Goal: Entertainment & Leisure: Consume media (video, audio)

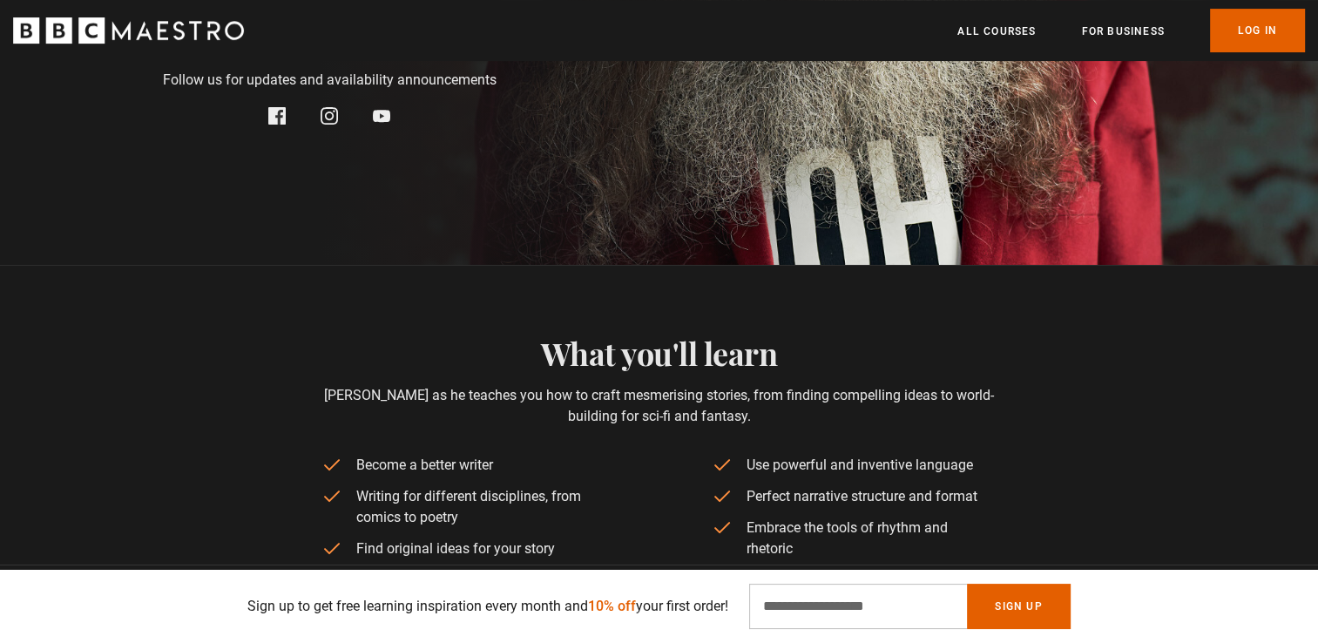
scroll to position [0, 1370]
click at [1242, 25] on link "Log In" at bounding box center [1257, 31] width 95 height 44
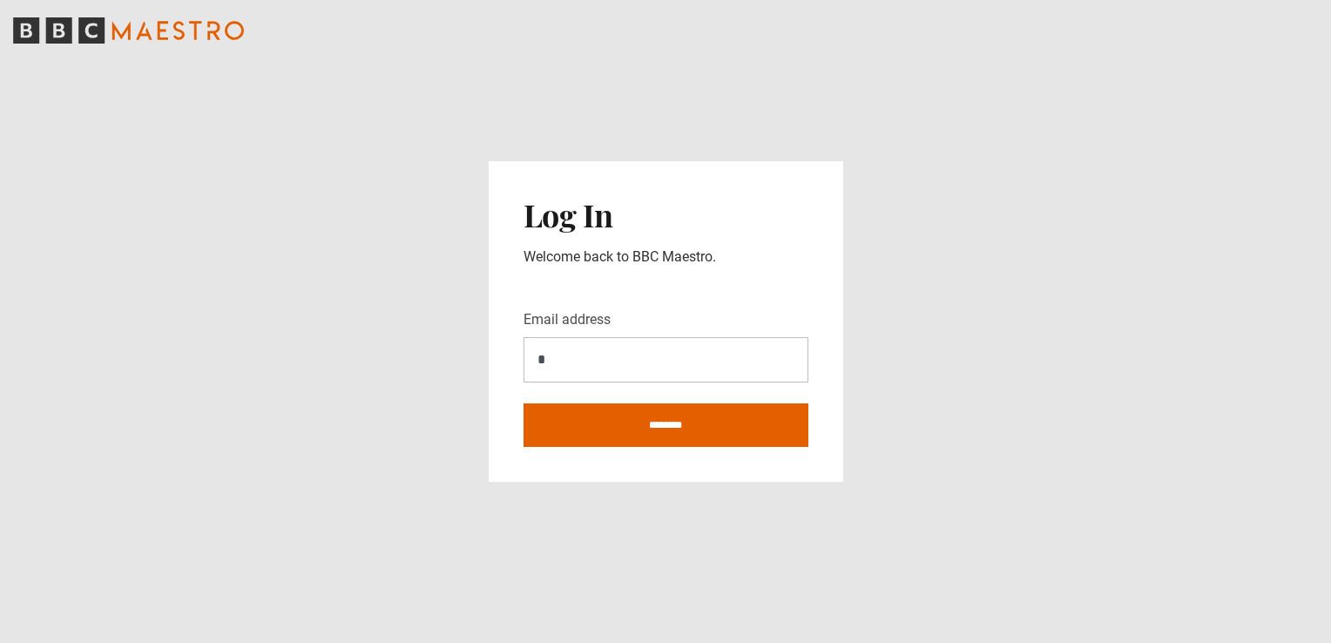
type input "**********"
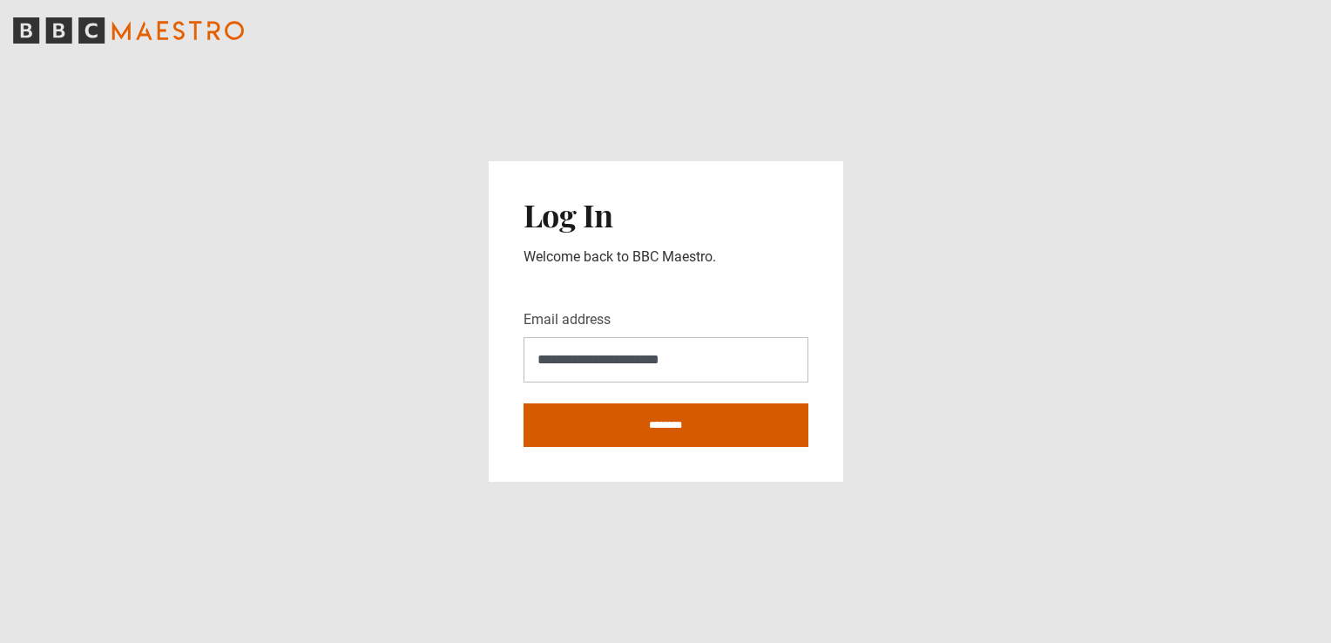
click at [732, 433] on input "********" at bounding box center [666, 425] width 285 height 44
type input "**********"
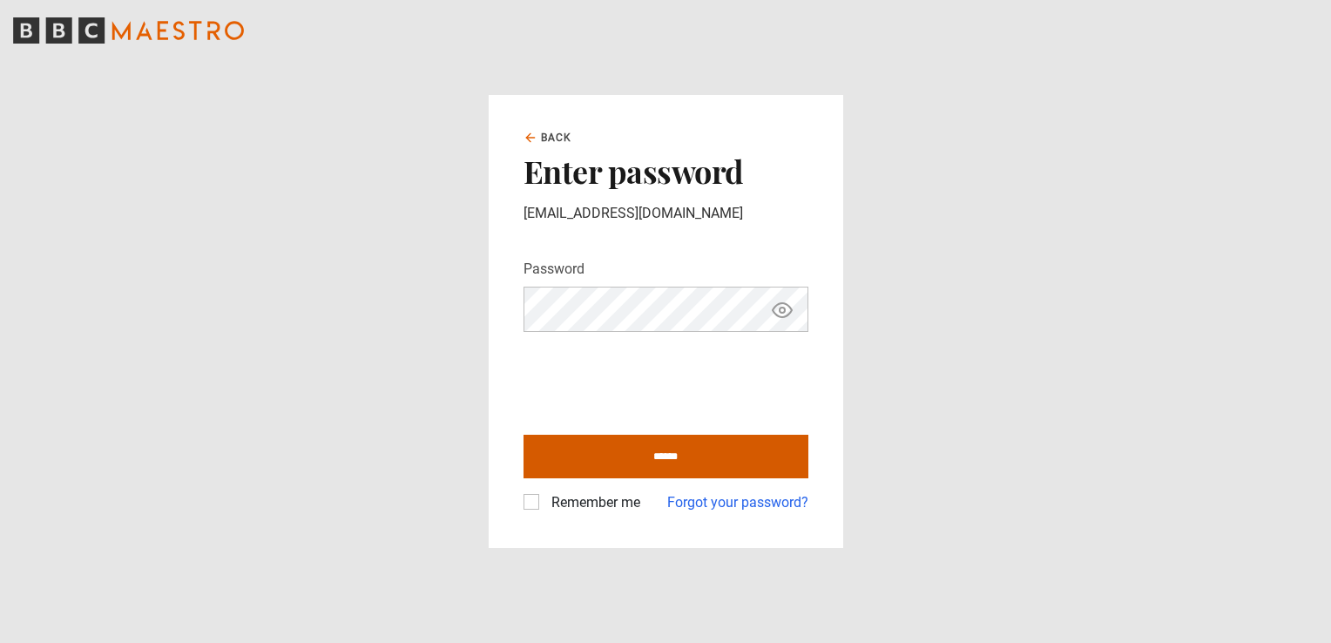
click at [646, 455] on input "******" at bounding box center [666, 457] width 285 height 44
type input "**********"
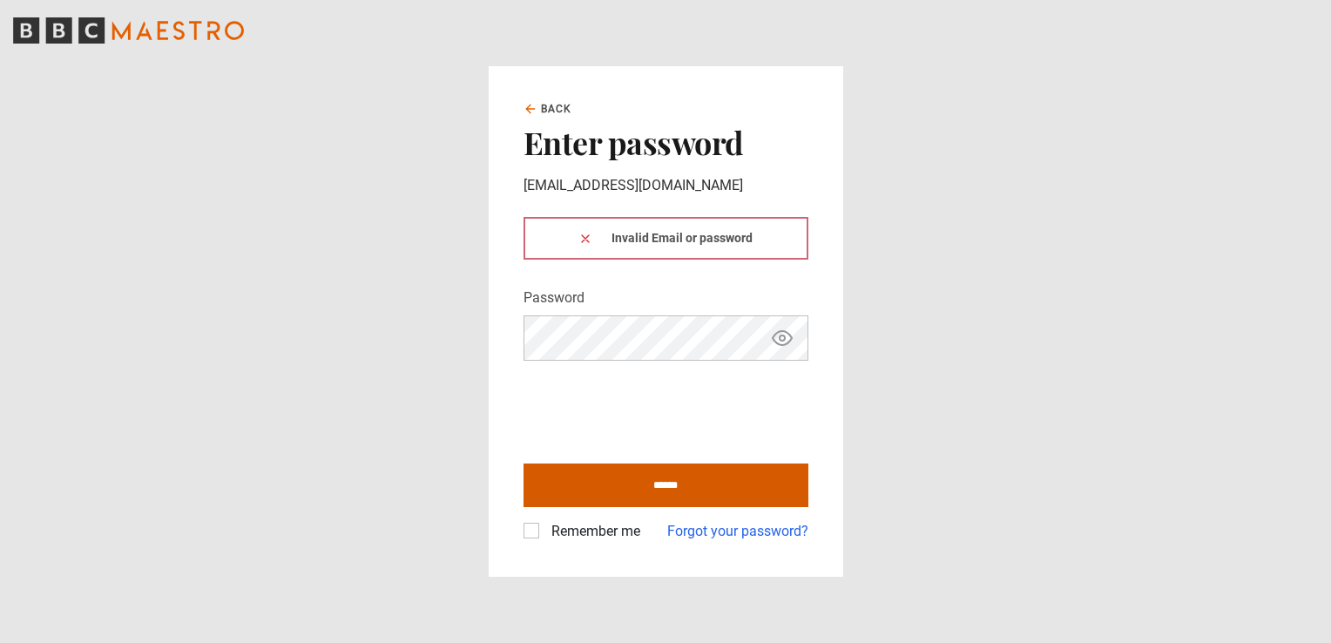
click at [636, 488] on input "******" at bounding box center [666, 486] width 285 height 44
type input "**********"
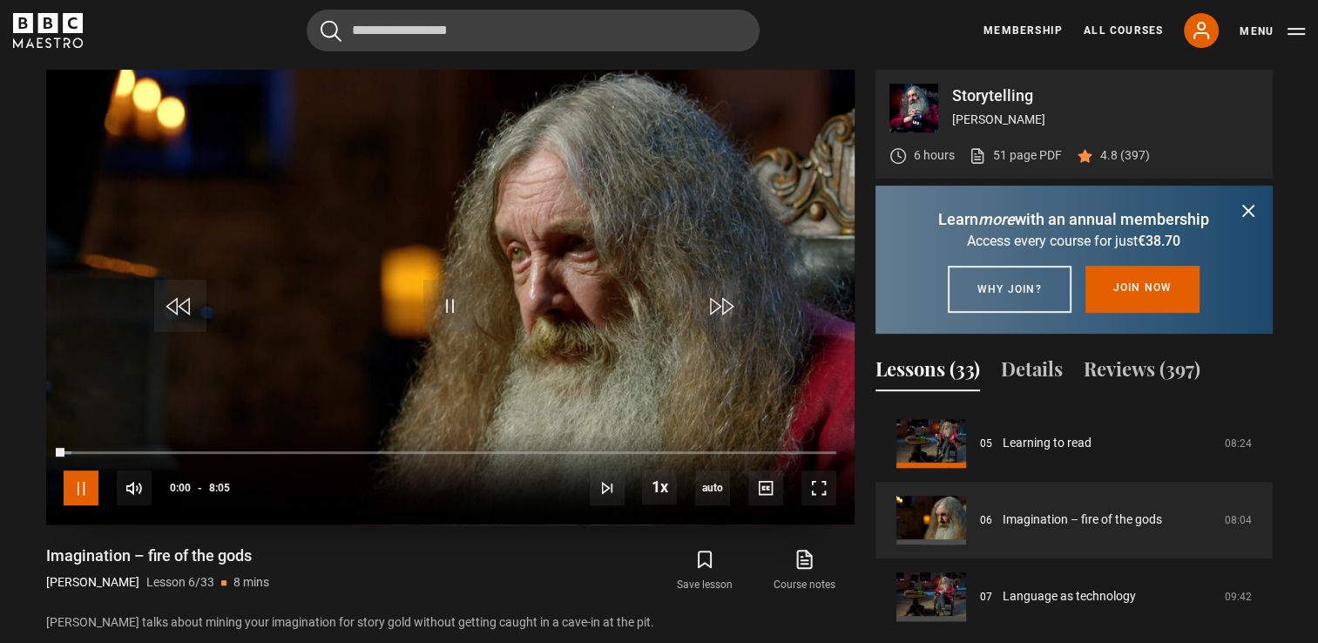
click at [82, 498] on span "Video Player" at bounding box center [81, 488] width 35 height 35
click at [1251, 213] on icon "submit" at bounding box center [1248, 210] width 21 height 21
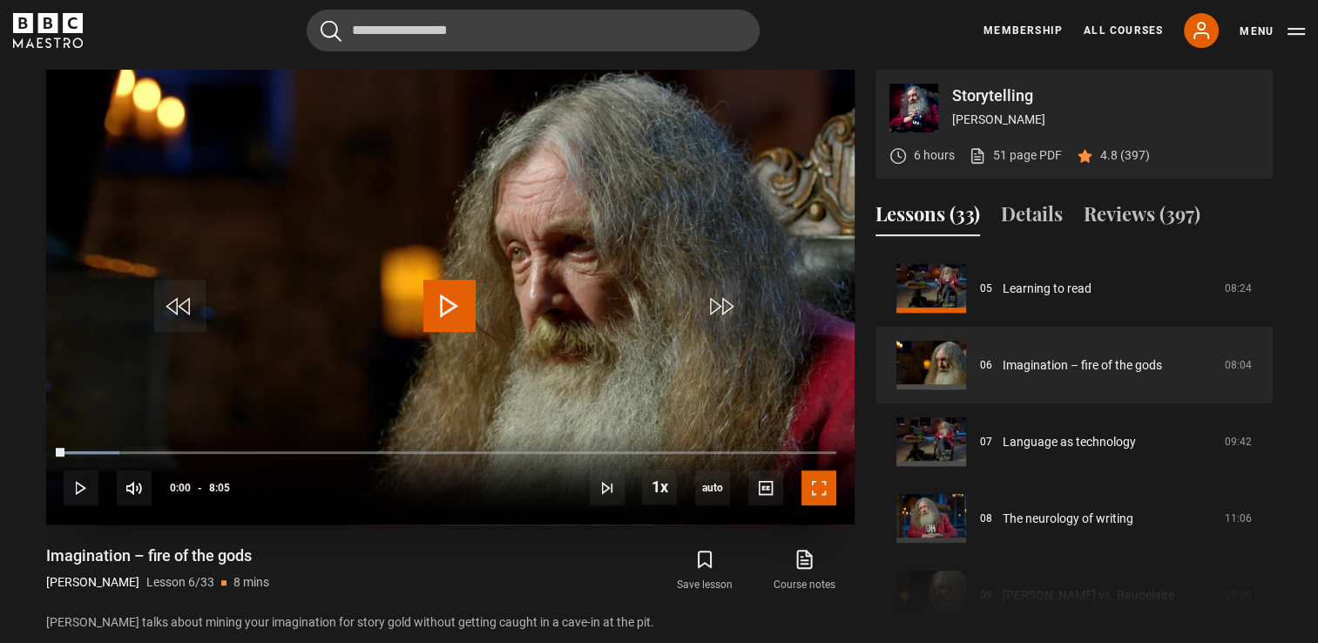
click at [823, 484] on span "Video Player" at bounding box center [819, 488] width 35 height 35
click at [898, 617] on div "Course trailer 01 Storytelling Introduction 06:56 02 Writing as enchantment 06:…" at bounding box center [1074, 438] width 397 height 376
click at [446, 323] on span "Video Player" at bounding box center [449, 306] width 52 height 52
click at [813, 489] on span "Video Player" at bounding box center [819, 488] width 35 height 35
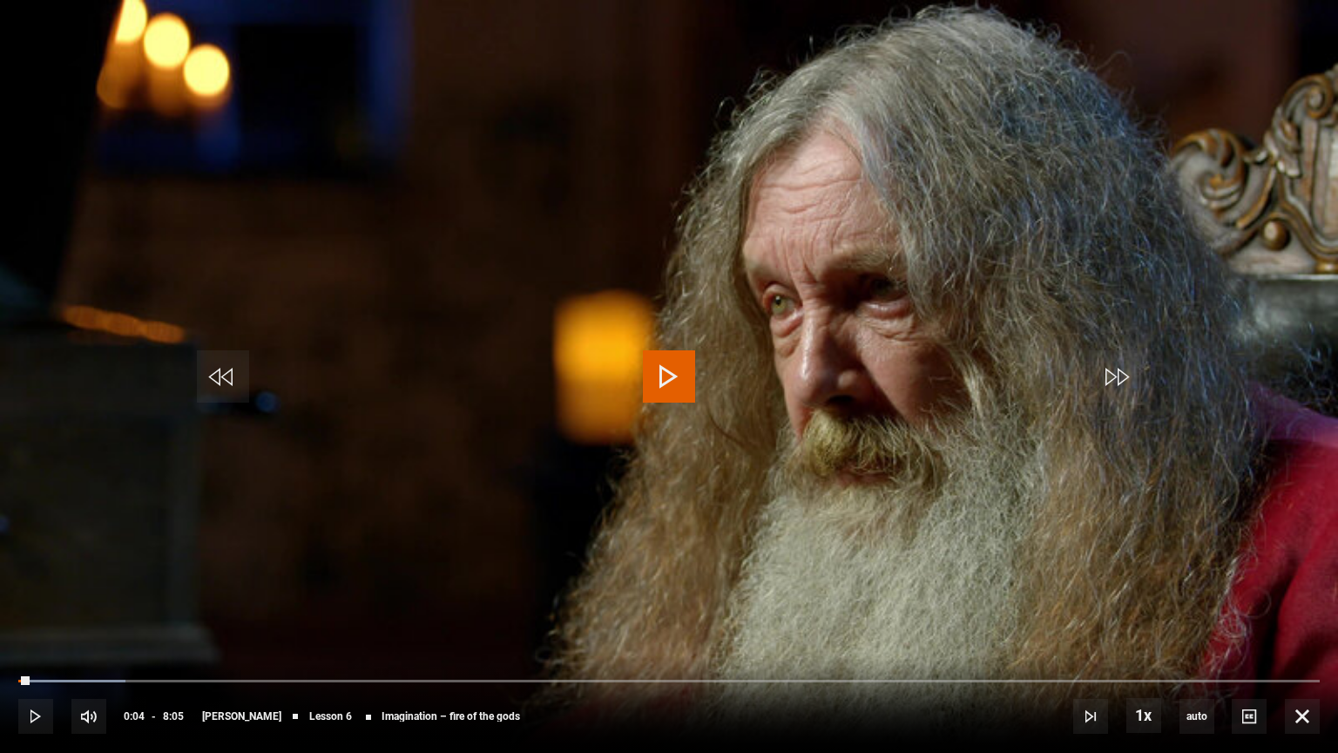
click at [659, 387] on span "Video Player" at bounding box center [669, 376] width 52 height 52
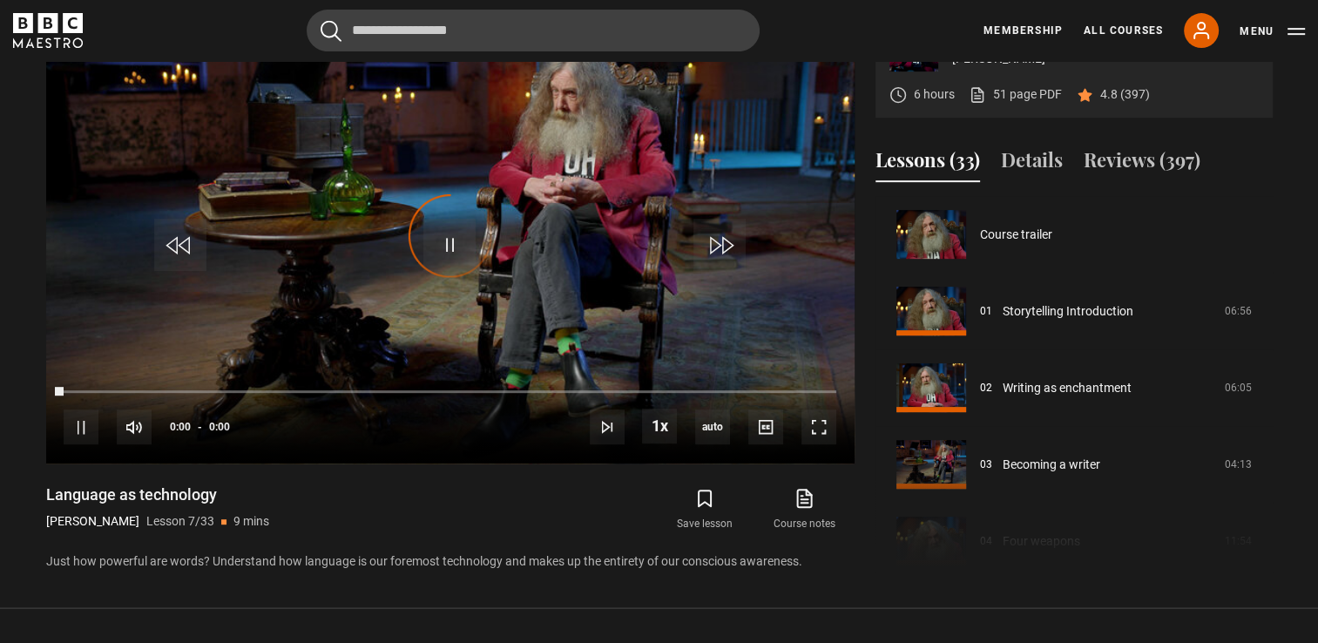
scroll to position [460, 0]
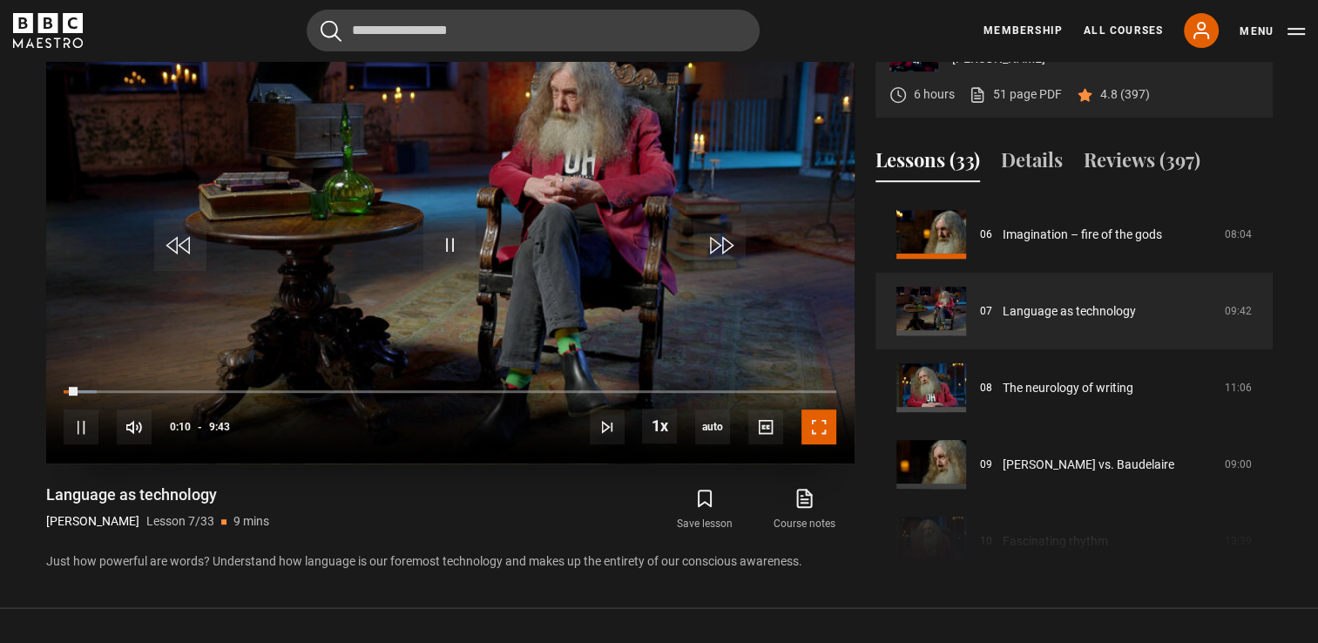
click at [829, 425] on span "Video Player" at bounding box center [819, 427] width 35 height 35
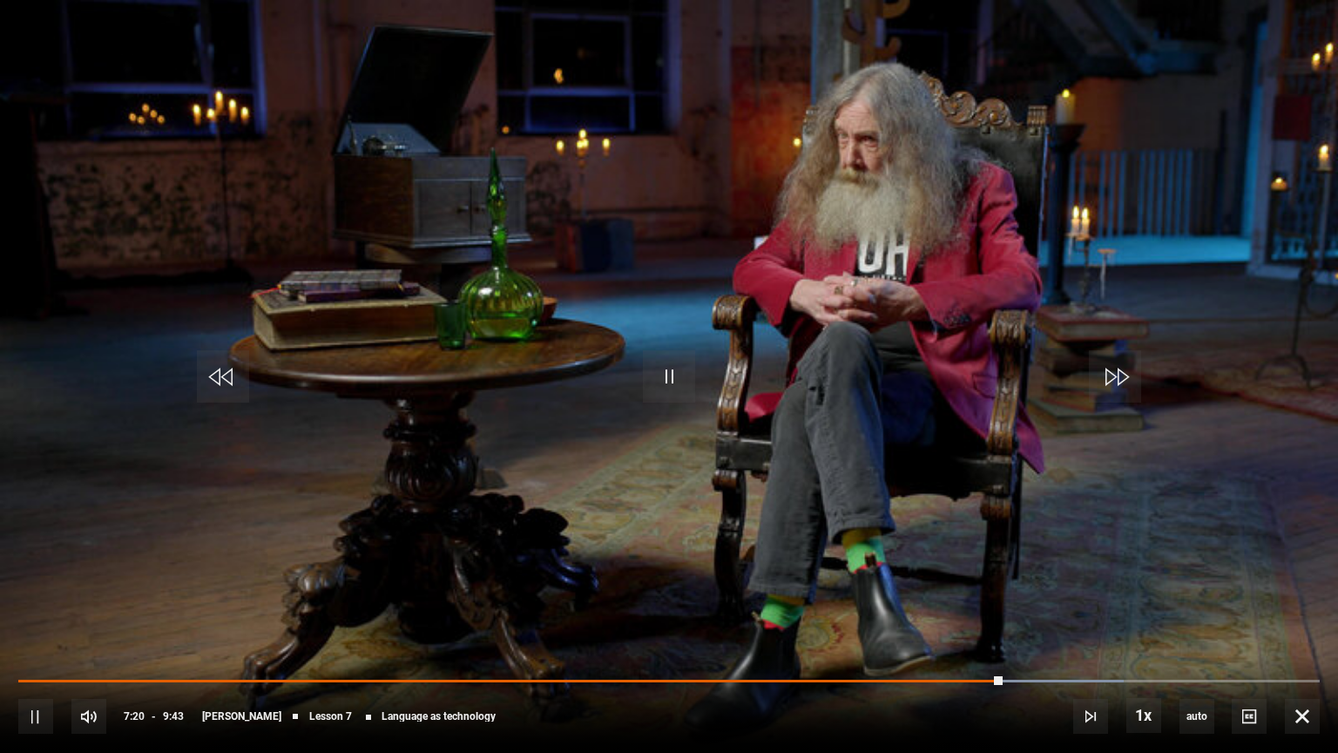
drag, startPoint x: 17, startPoint y: 714, endPoint x: 31, endPoint y: 714, distance: 13.9
click at [31, 642] on div "10s Skip Back 10 seconds Pause 10s Skip Forward 10 seconds Loaded : 84.91% 7:20…" at bounding box center [669, 704] width 1338 height 97
click at [31, 642] on span "Video Player" at bounding box center [35, 716] width 35 height 35
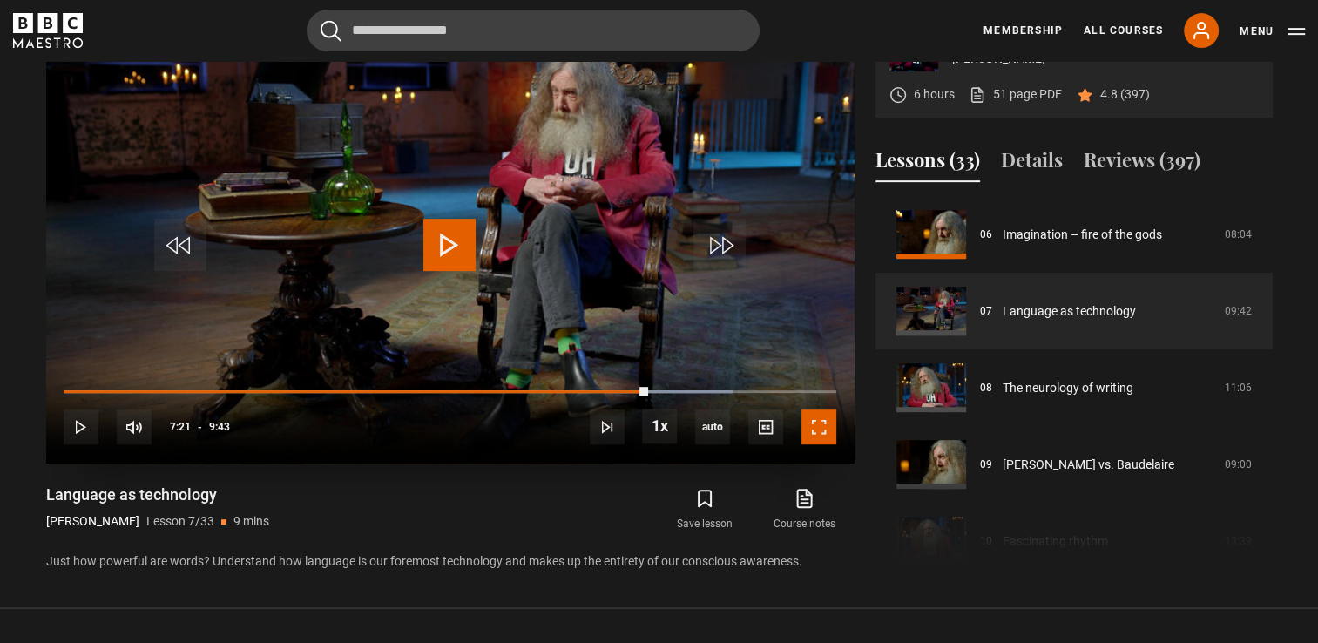
click at [813, 436] on span "Video Player" at bounding box center [819, 427] width 35 height 35
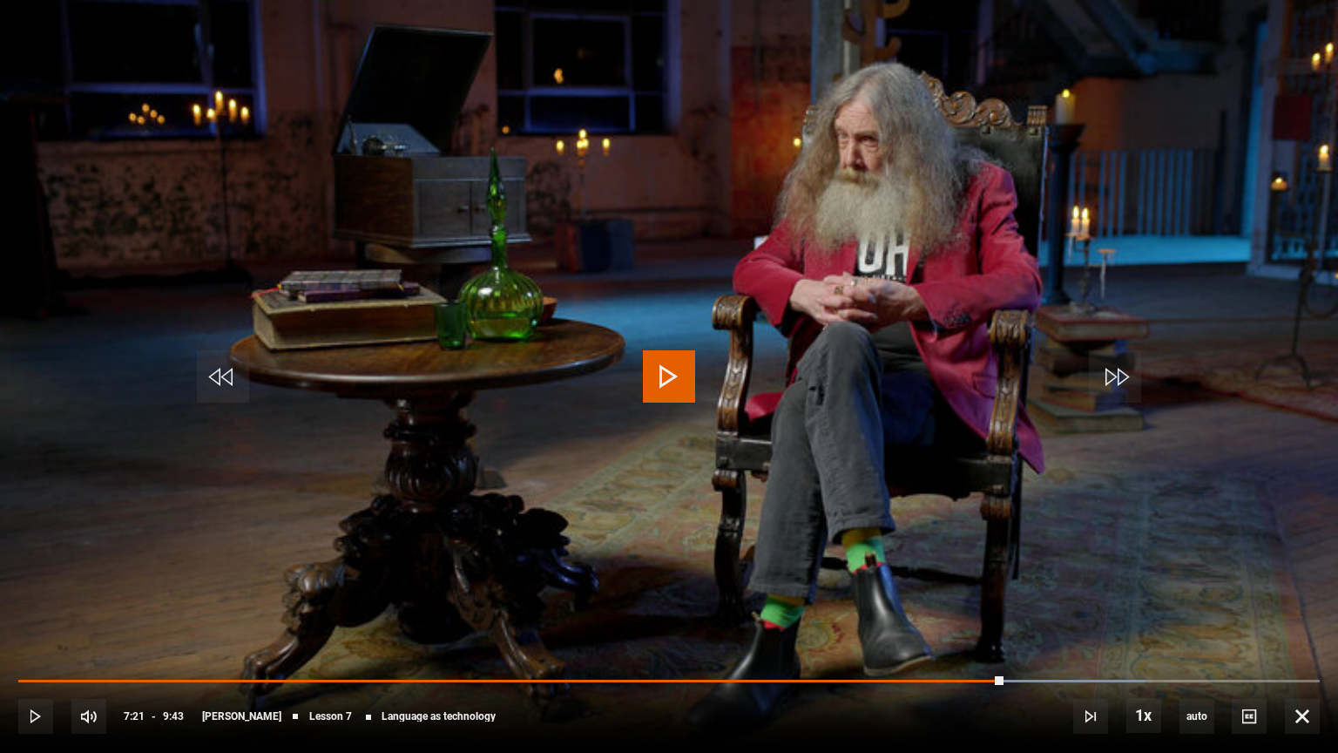
click at [676, 369] on span "Video Player" at bounding box center [669, 376] width 52 height 52
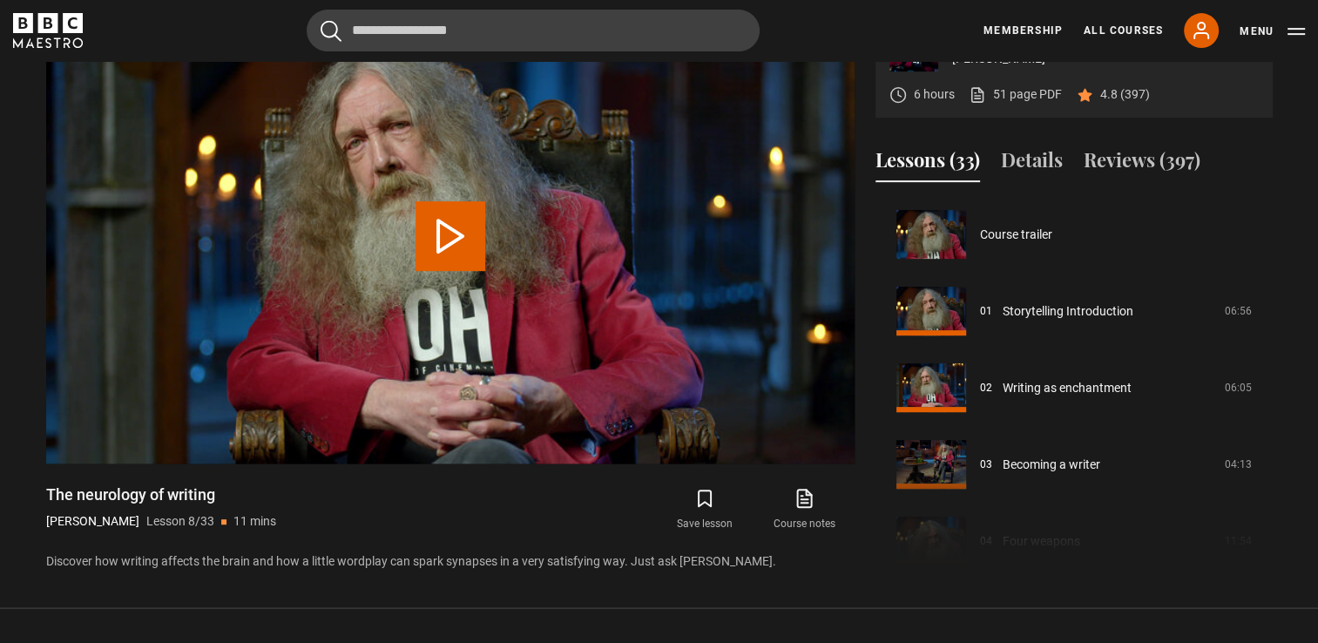
scroll to position [537, 0]
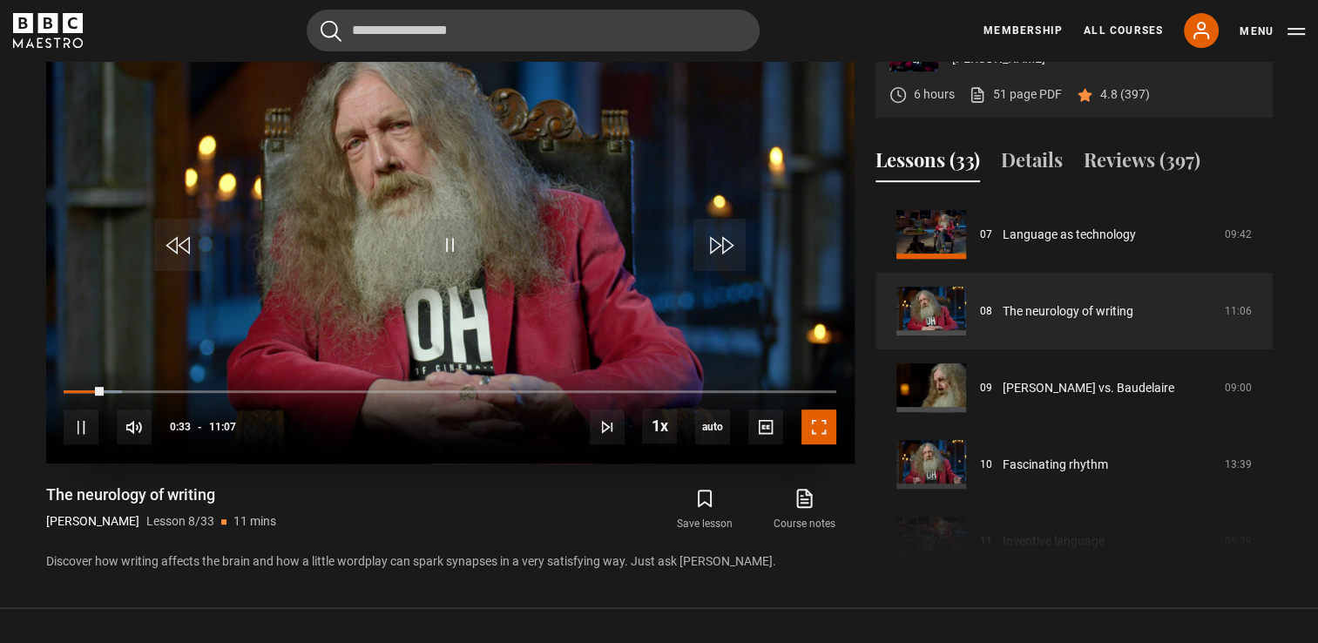
click at [819, 438] on span "Video Player" at bounding box center [819, 427] width 35 height 35
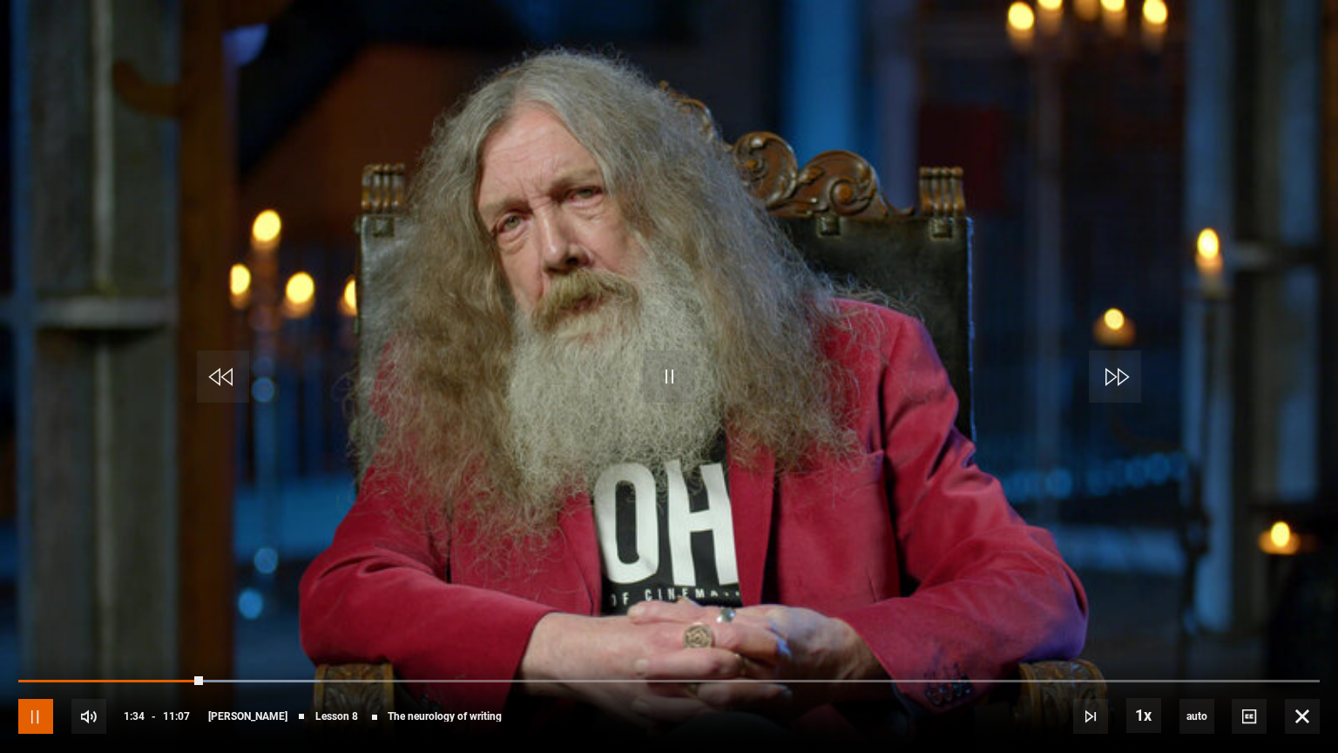
click at [42, 642] on span "Video Player" at bounding box center [35, 716] width 35 height 35
click at [667, 389] on span "Video Player" at bounding box center [669, 376] width 52 height 52
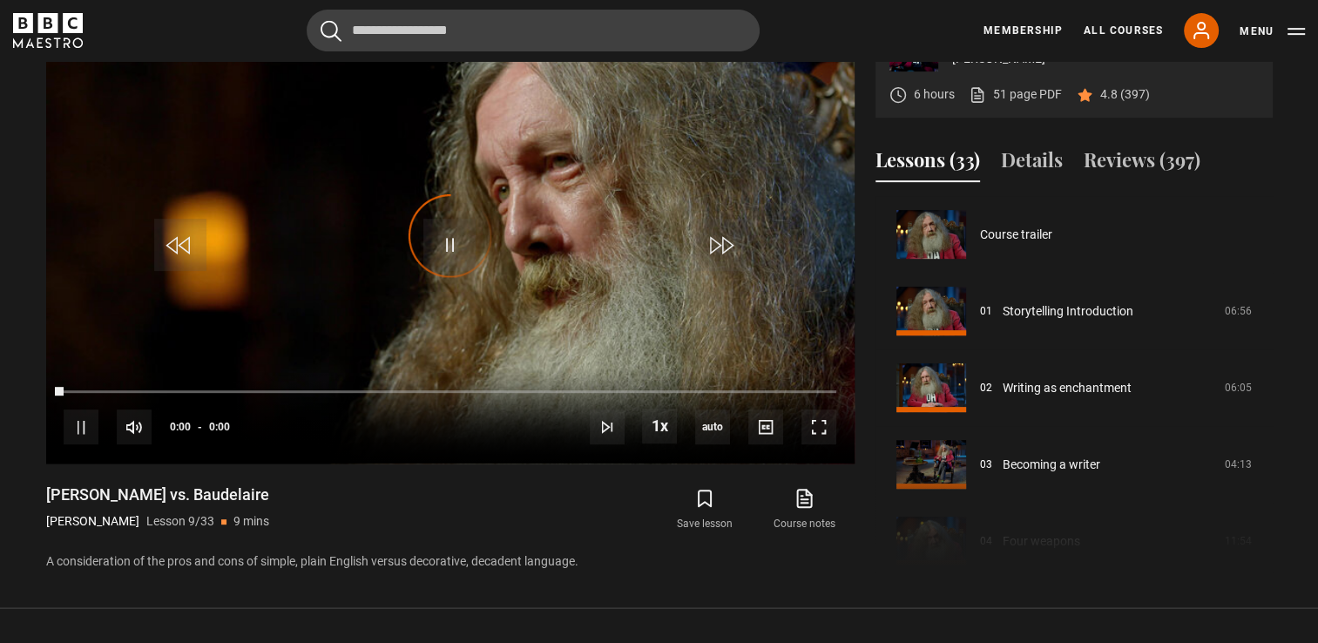
scroll to position [613, 0]
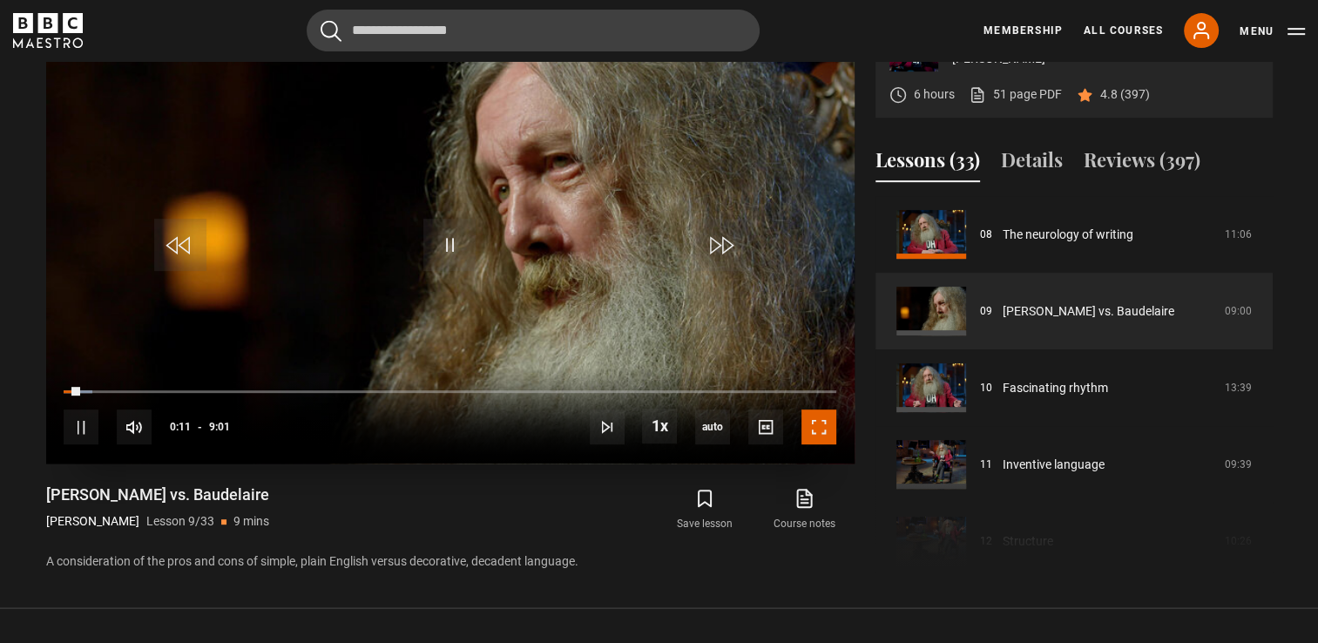
click at [829, 421] on span "Video Player" at bounding box center [819, 427] width 35 height 35
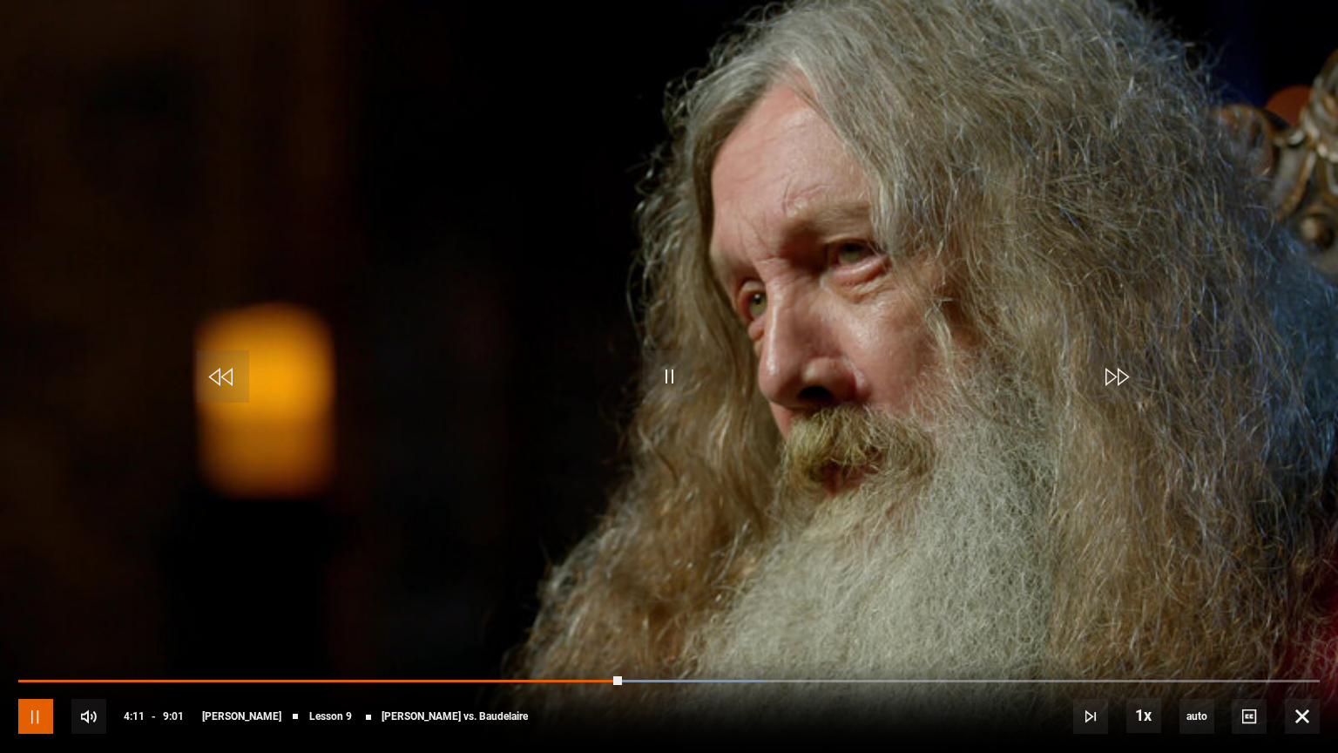
click at [31, 642] on span "Video Player" at bounding box center [35, 716] width 35 height 35
click at [666, 380] on span "Video Player" at bounding box center [669, 376] width 52 height 52
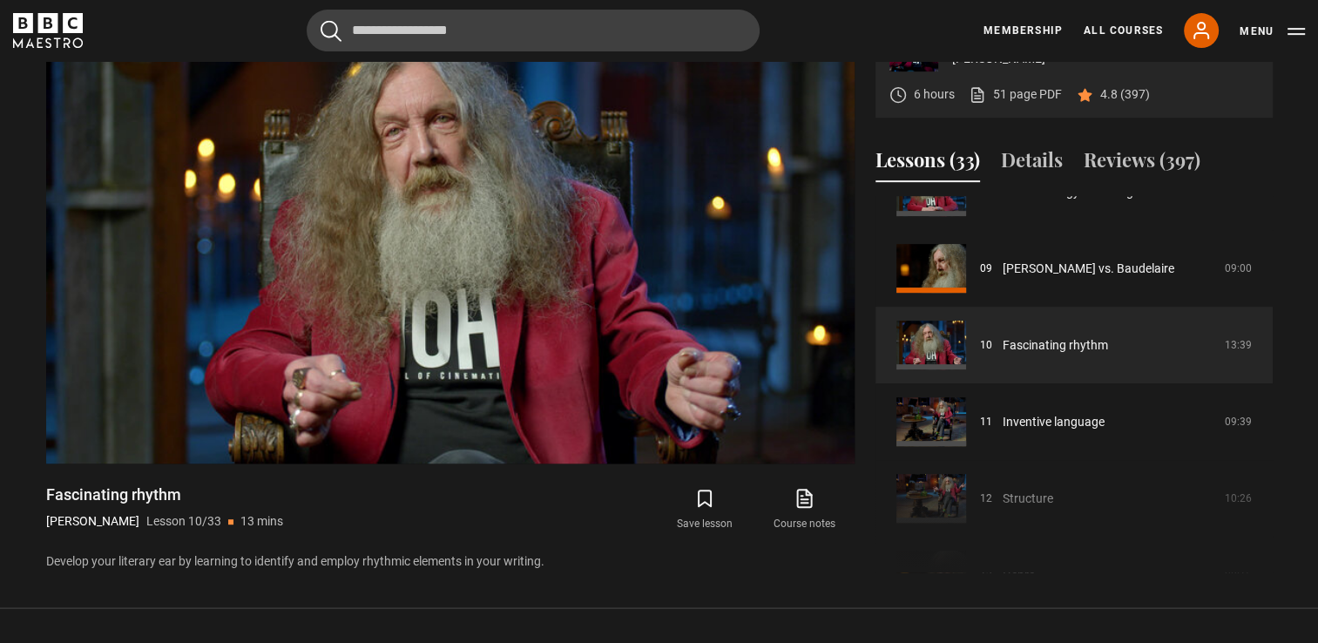
scroll to position [635, 0]
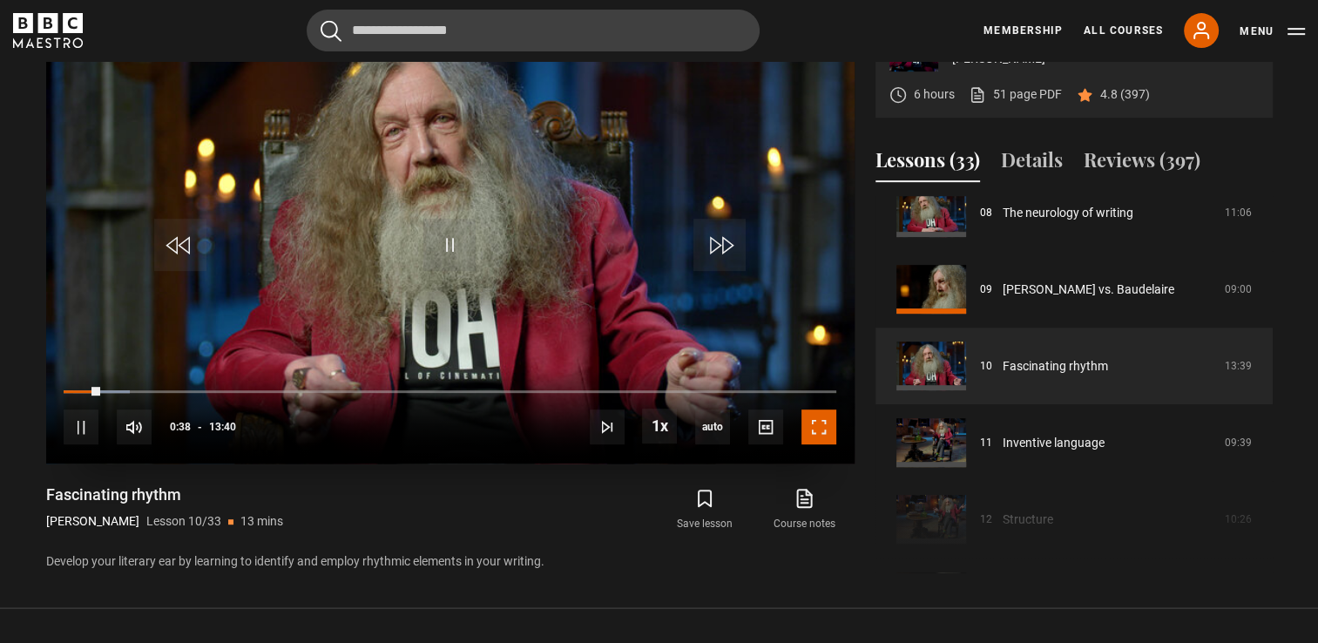
click at [809, 434] on span "Video Player" at bounding box center [819, 427] width 35 height 35
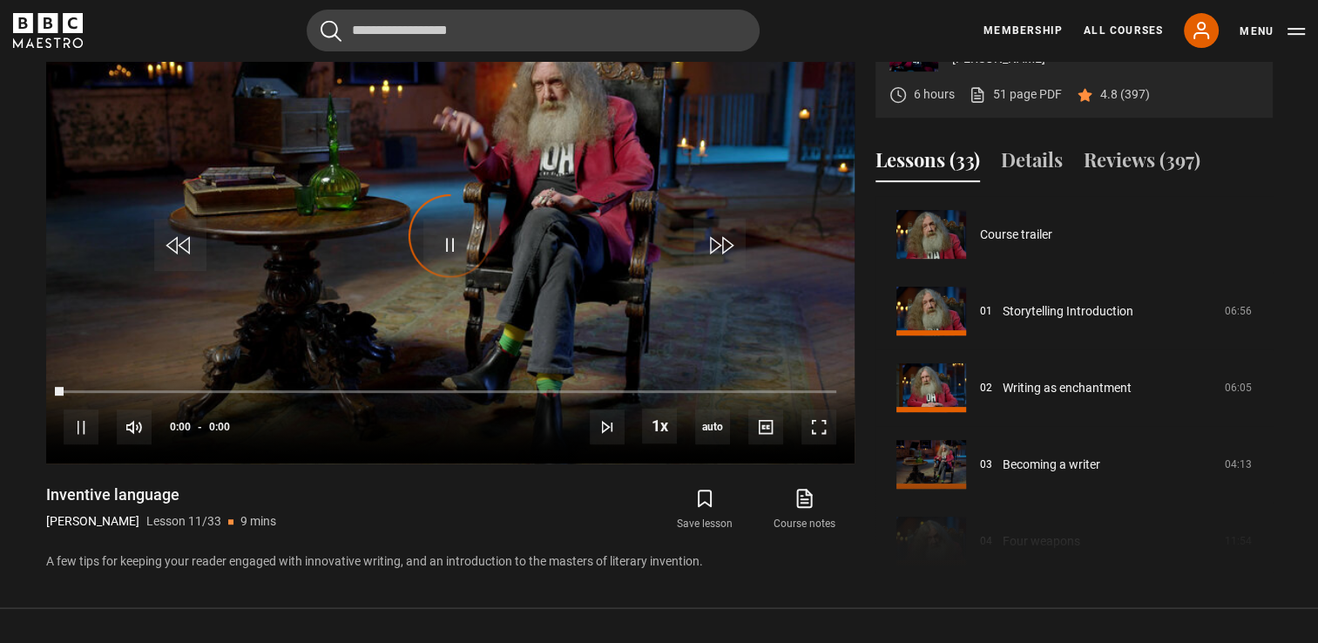
scroll to position [767, 0]
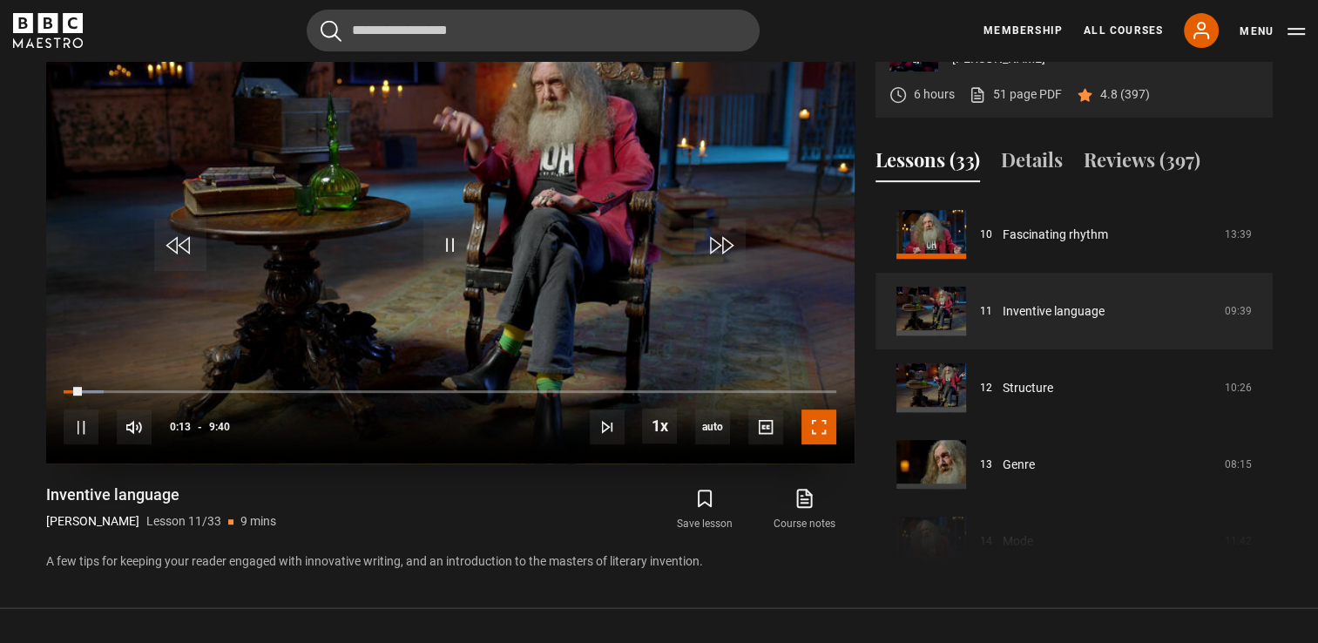
click at [824, 424] on span "Video Player" at bounding box center [819, 427] width 35 height 35
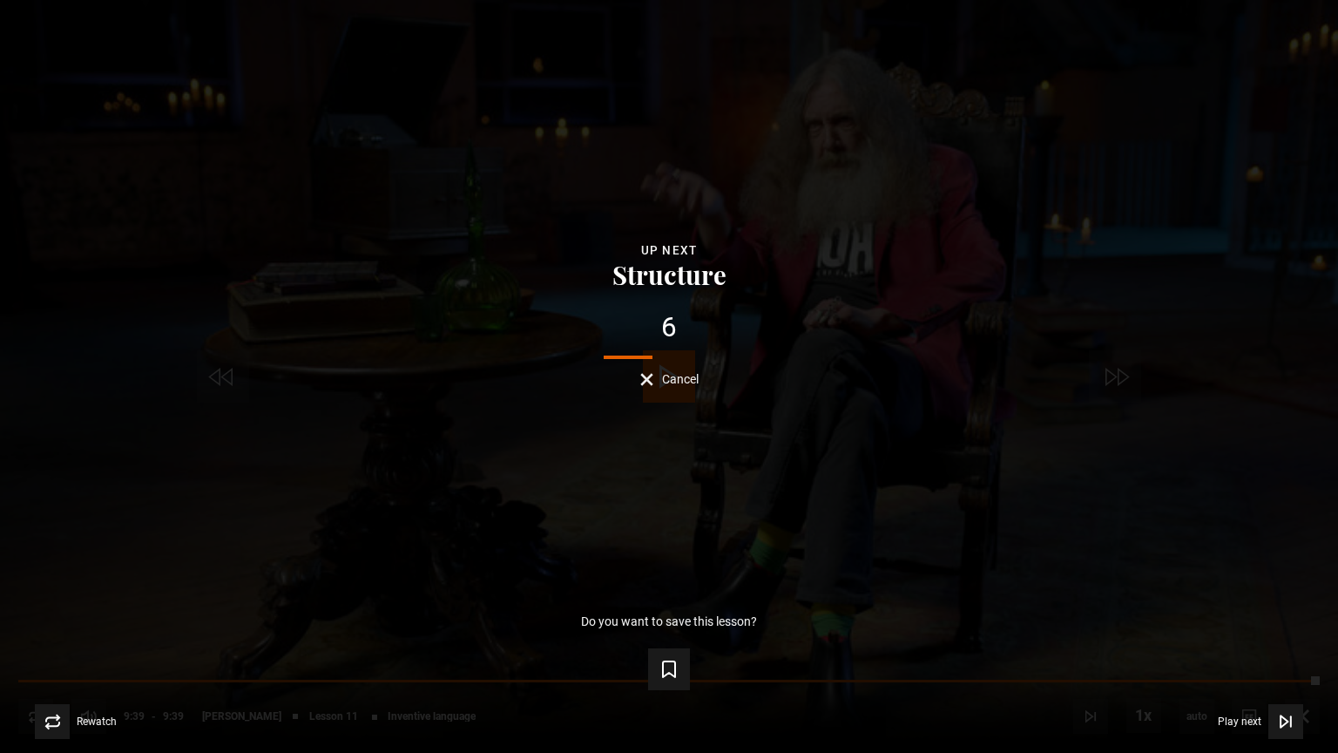
click at [638, 373] on div "6 Cancel" at bounding box center [669, 350] width 1283 height 72
click at [646, 377] on button "Cancel" at bounding box center [669, 379] width 58 height 13
